Goal: Information Seeking & Learning: Check status

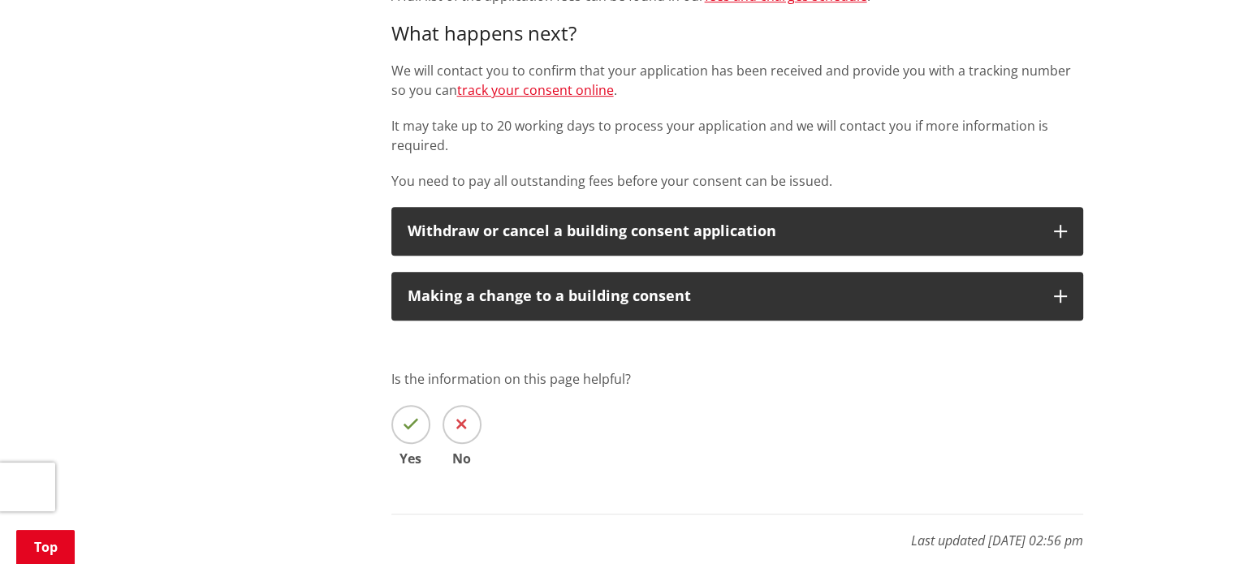
scroll to position [812, 0]
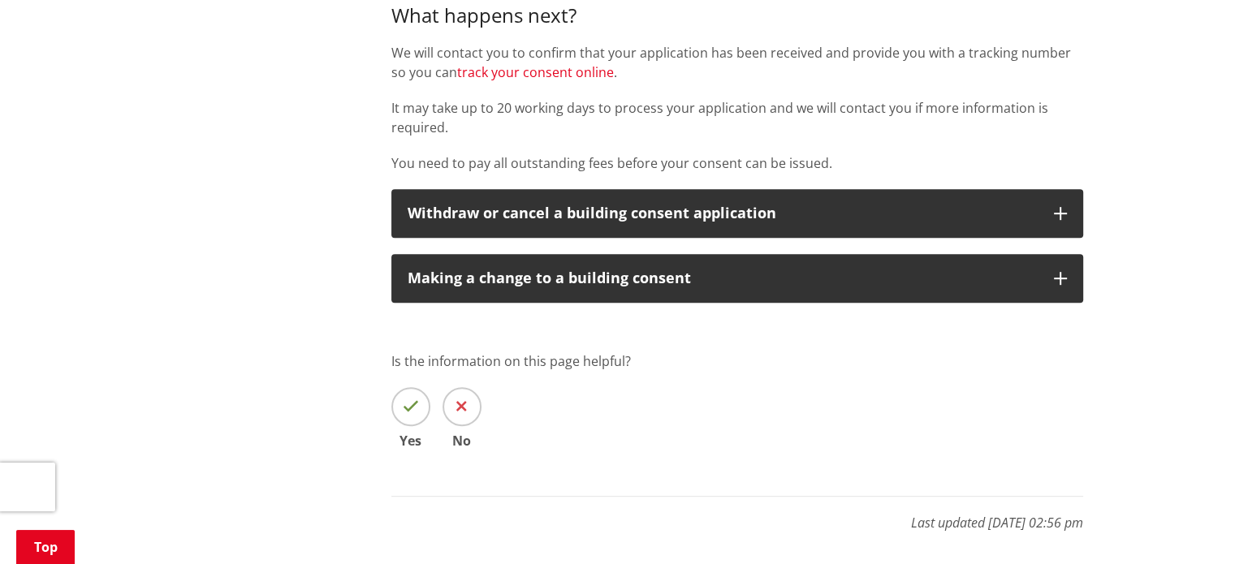
click at [516, 71] on link "track your consent online" at bounding box center [535, 72] width 157 height 18
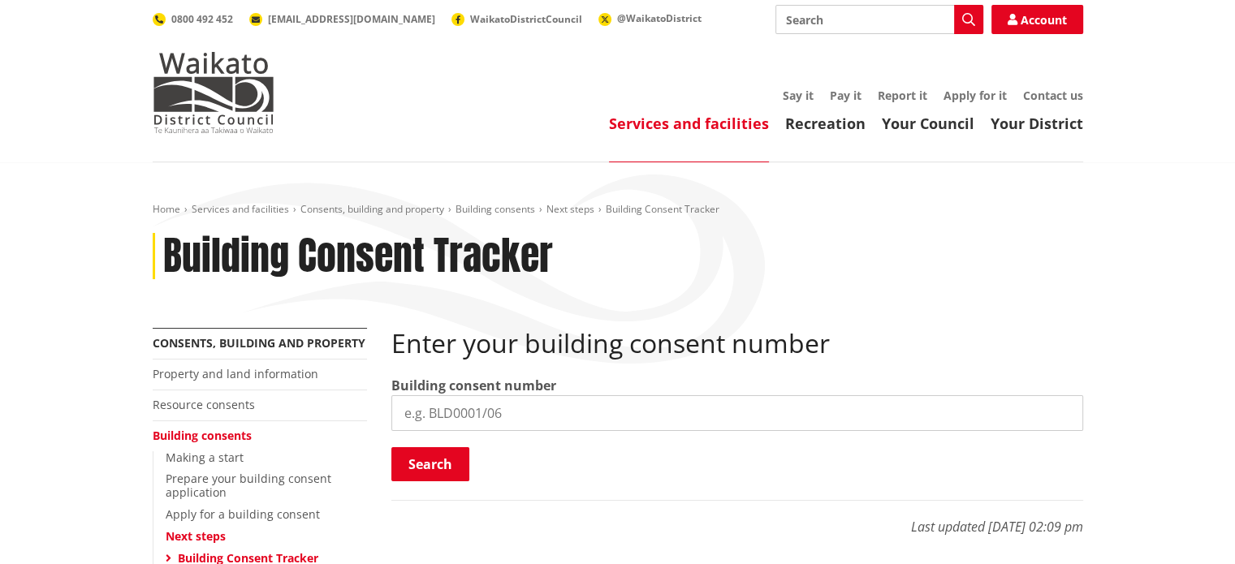
click at [494, 422] on input "search" at bounding box center [737, 413] width 692 height 36
type input "BLD0239/26"
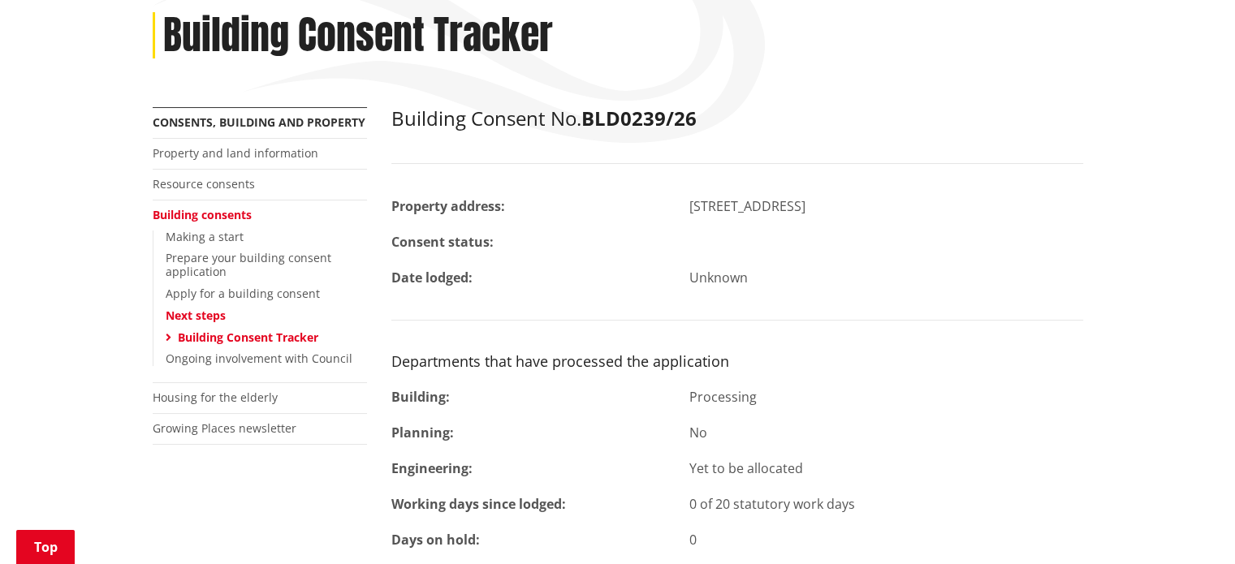
scroll to position [244, 0]
